Goal: Information Seeking & Learning: Find specific fact

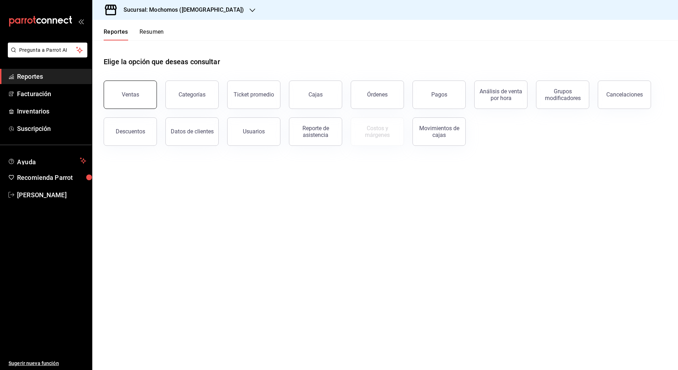
click at [135, 95] on div "Ventas" at bounding box center [130, 94] width 17 height 7
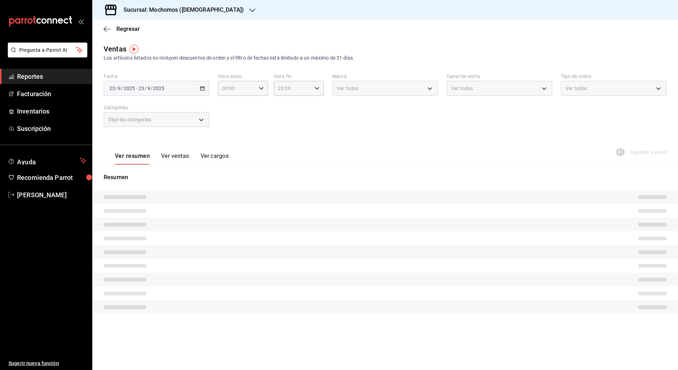
click at [151, 9] on h3 "Sucursal: Mochomos ([DEMOGRAPHIC_DATA])" at bounding box center [181, 10] width 126 height 9
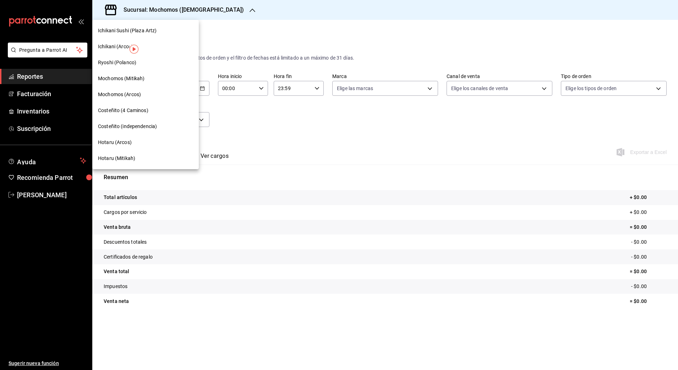
click at [128, 61] on span "Ryoshi (Polanco)" at bounding box center [117, 62] width 38 height 7
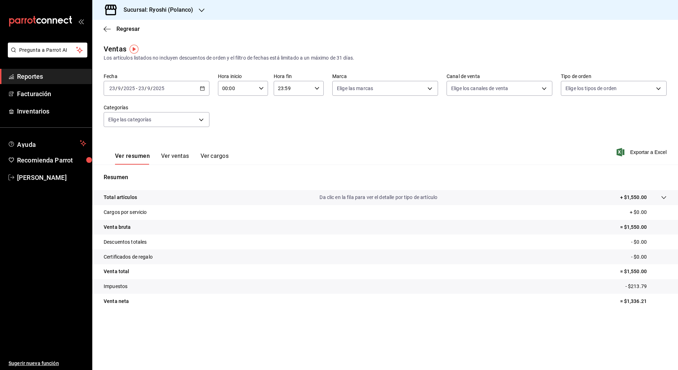
click at [199, 89] on div "[DATE] [DATE] - [DATE] [DATE]" at bounding box center [157, 88] width 106 height 15
click at [123, 175] on span "Rango de fechas" at bounding box center [137, 173] width 55 height 7
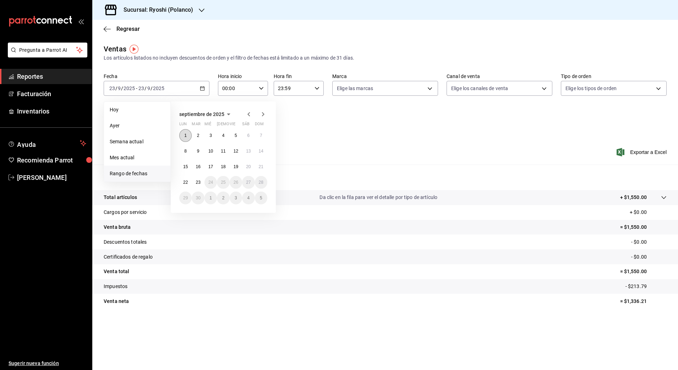
click at [187, 137] on button "1" at bounding box center [185, 135] width 12 height 13
click at [201, 181] on button "23" at bounding box center [198, 182] width 12 height 13
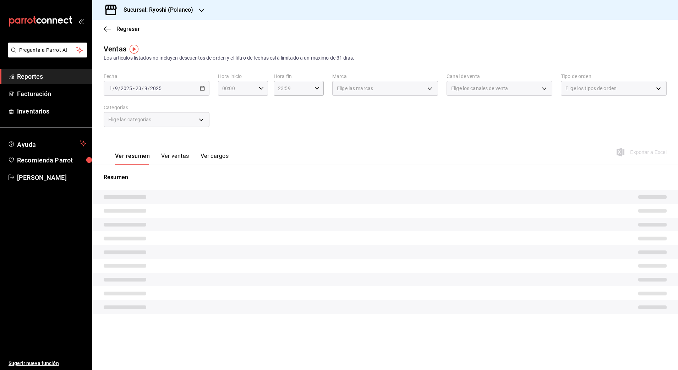
click at [259, 86] on icon "button" at bounding box center [261, 88] width 5 height 5
click at [232, 142] on button "05" at bounding box center [230, 147] width 22 height 14
type input "05:00"
click at [323, 84] on div at bounding box center [339, 185] width 678 height 370
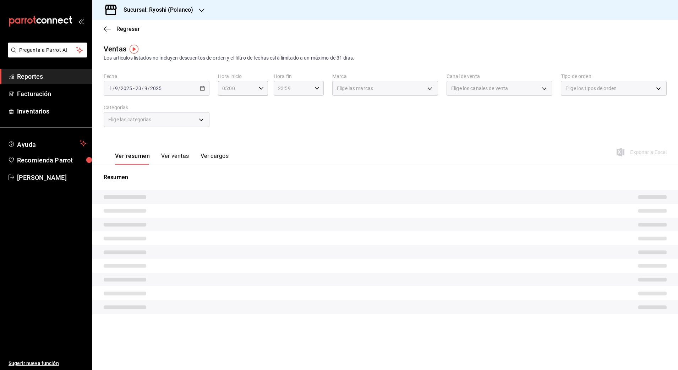
click at [317, 87] on icon "button" at bounding box center [317, 88] width 5 height 5
click at [288, 126] on button "04" at bounding box center [286, 130] width 22 height 14
type input "04:59"
click at [408, 120] on div at bounding box center [339, 185] width 678 height 370
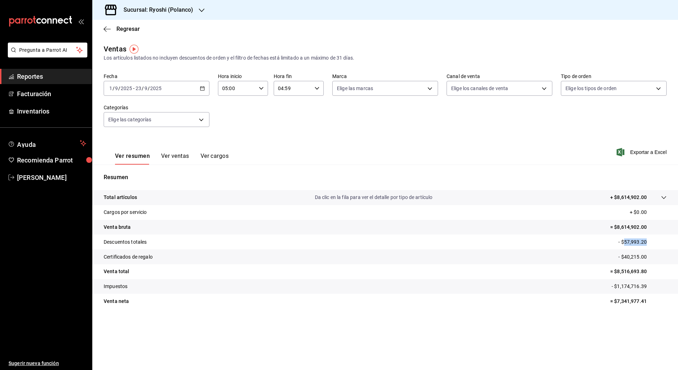
drag, startPoint x: 625, startPoint y: 242, endPoint x: 651, endPoint y: 244, distance: 26.7
click at [651, 244] on p "- $57,993.20" at bounding box center [642, 242] width 48 height 7
copy p "57,993.20"
drag, startPoint x: 625, startPoint y: 256, endPoint x: 655, endPoint y: 256, distance: 29.8
click at [655, 256] on p "- $40,215.00" at bounding box center [642, 256] width 48 height 7
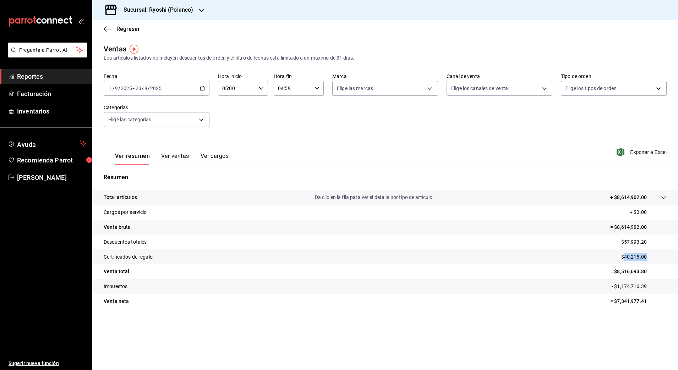
copy p "40,215.00"
drag, startPoint x: 618, startPoint y: 270, endPoint x: 652, endPoint y: 271, distance: 34.1
click at [652, 271] on p "= $8,516,693.80" at bounding box center [638, 271] width 56 height 7
copy p "8,516,693.80"
drag, startPoint x: 617, startPoint y: 300, endPoint x: 658, endPoint y: 301, distance: 40.5
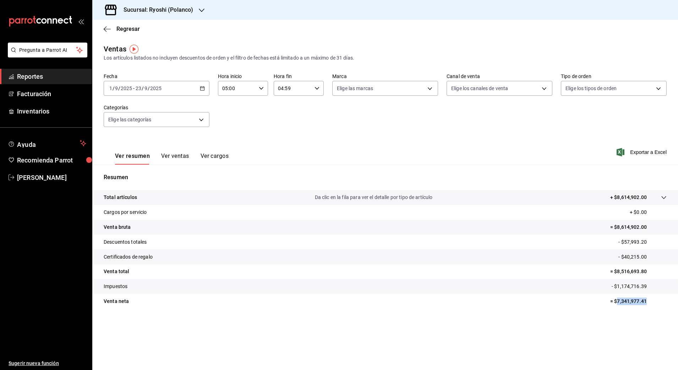
click at [658, 301] on p "= $7,341,977.41" at bounding box center [638, 301] width 56 height 7
copy p "7,341,977.41"
drag, startPoint x: 617, startPoint y: 286, endPoint x: 652, endPoint y: 288, distance: 35.2
click at [652, 288] on p "- $1,174,716.39" at bounding box center [639, 286] width 55 height 7
copy p "1,174,716.39"
